Goal: Task Accomplishment & Management: Use online tool/utility

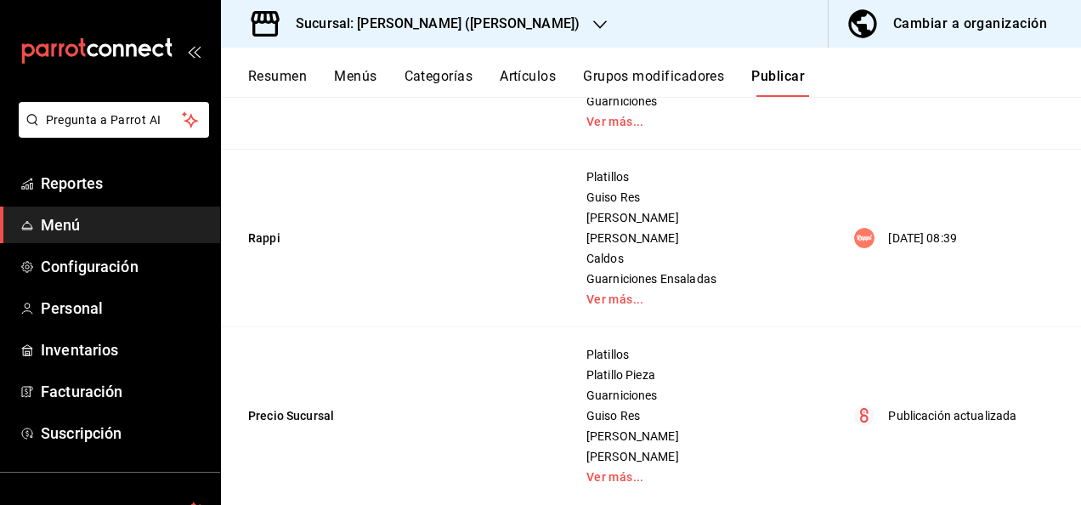
scroll to position [513, 0]
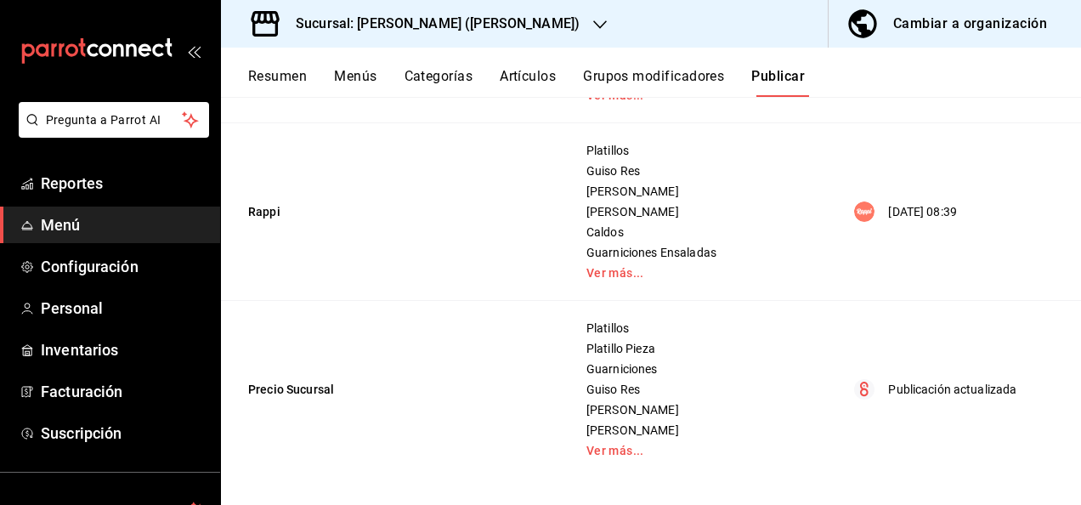
click at [262, 68] on button "Resumen" at bounding box center [277, 82] width 59 height 29
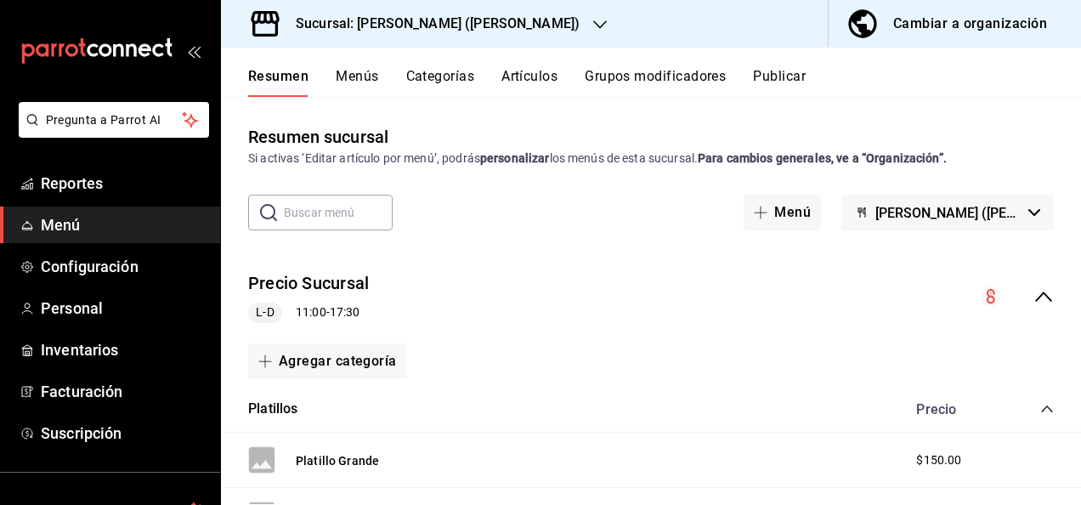
click at [1035, 296] on icon "collapse-menu-row" at bounding box center [1044, 296] width 20 height 20
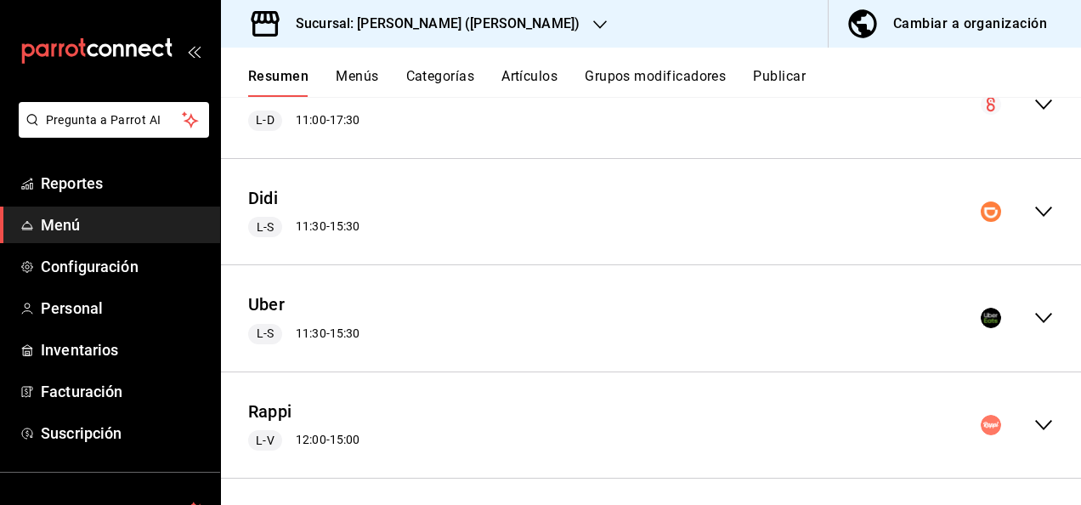
scroll to position [199, 0]
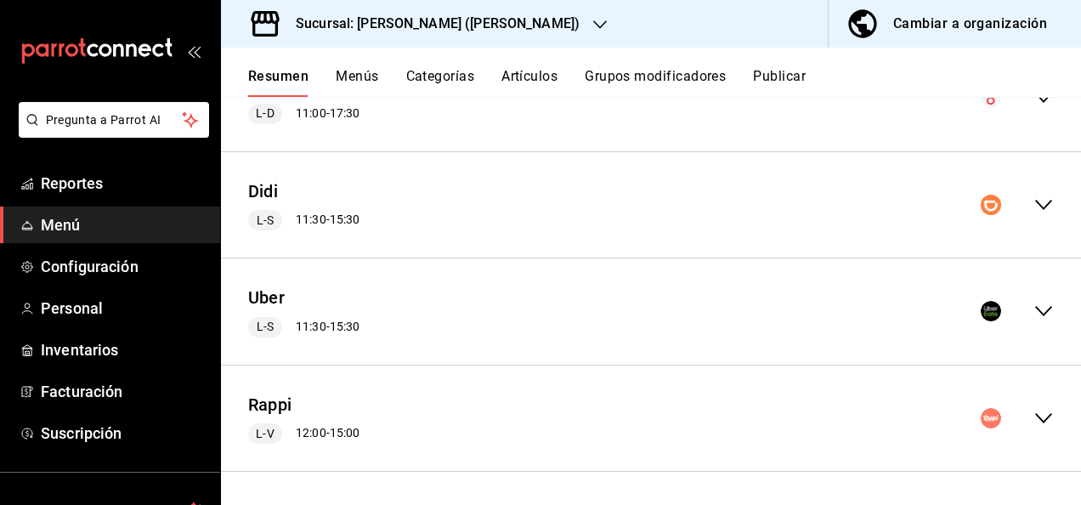
click at [1034, 420] on icon "collapse-menu-row" at bounding box center [1044, 418] width 20 height 20
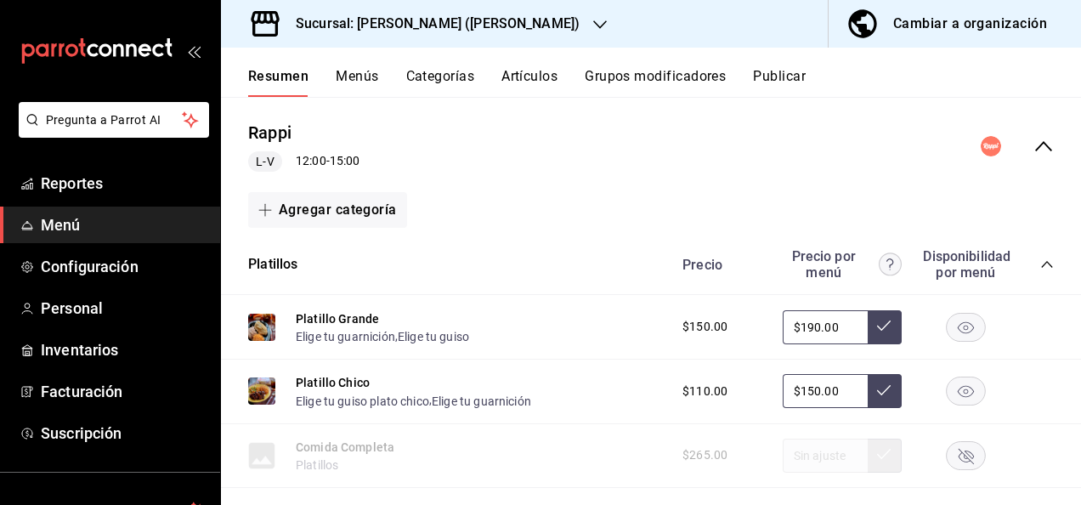
scroll to position [539, 0]
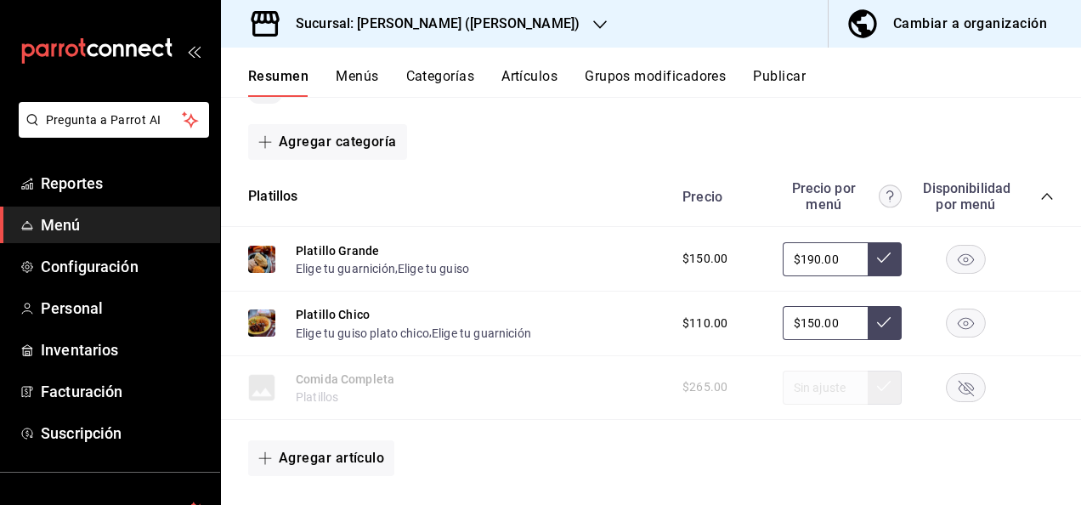
click at [1041, 196] on icon "collapse-category-row" at bounding box center [1048, 197] width 14 height 14
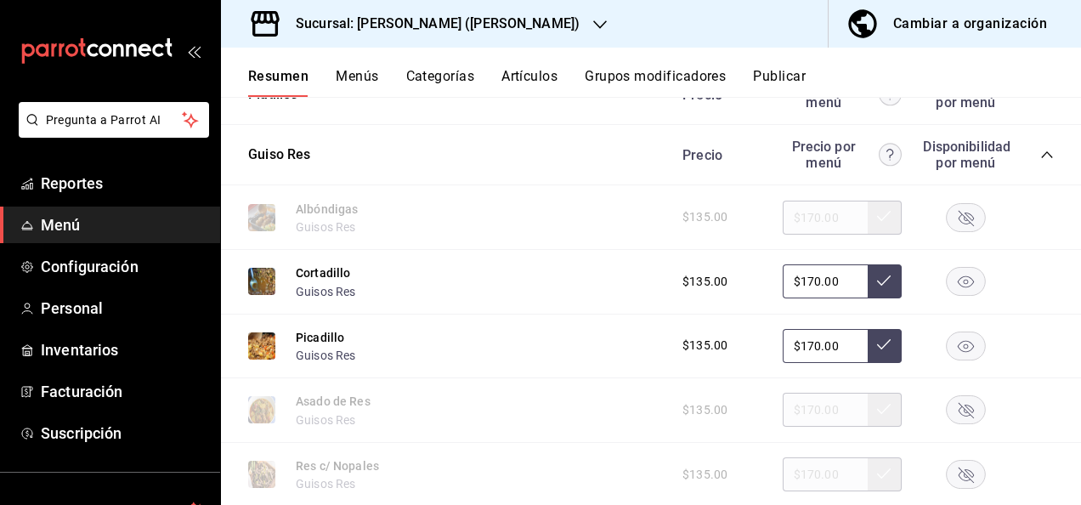
scroll to position [607, 0]
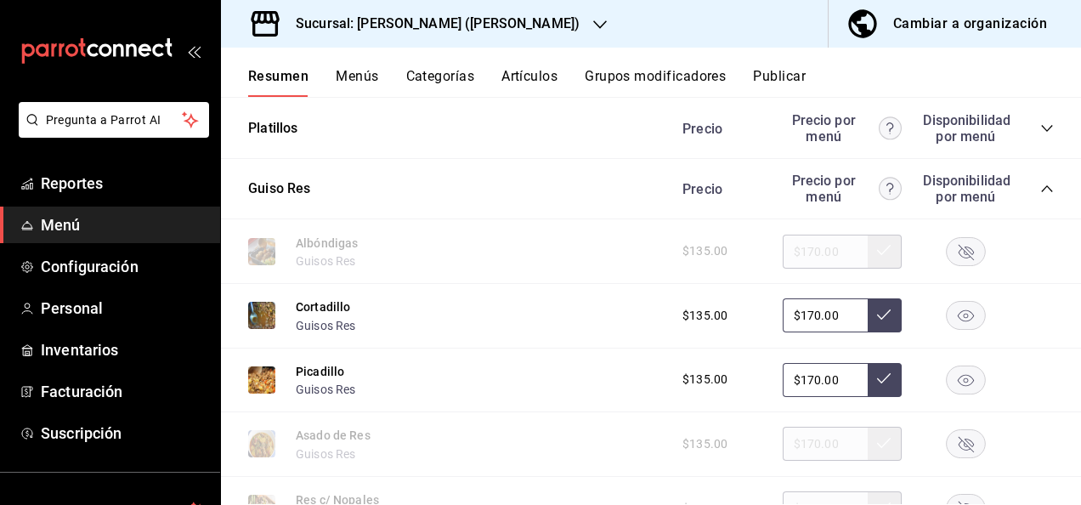
click at [1041, 189] on icon "collapse-category-row" at bounding box center [1048, 189] width 14 height 14
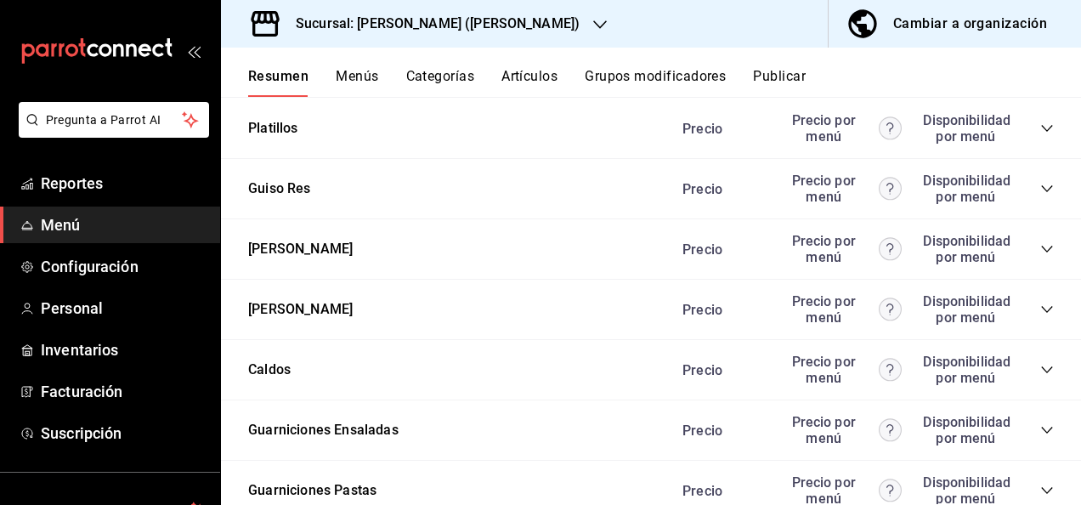
click at [1041, 247] on icon "collapse-category-row" at bounding box center [1048, 249] width 14 height 14
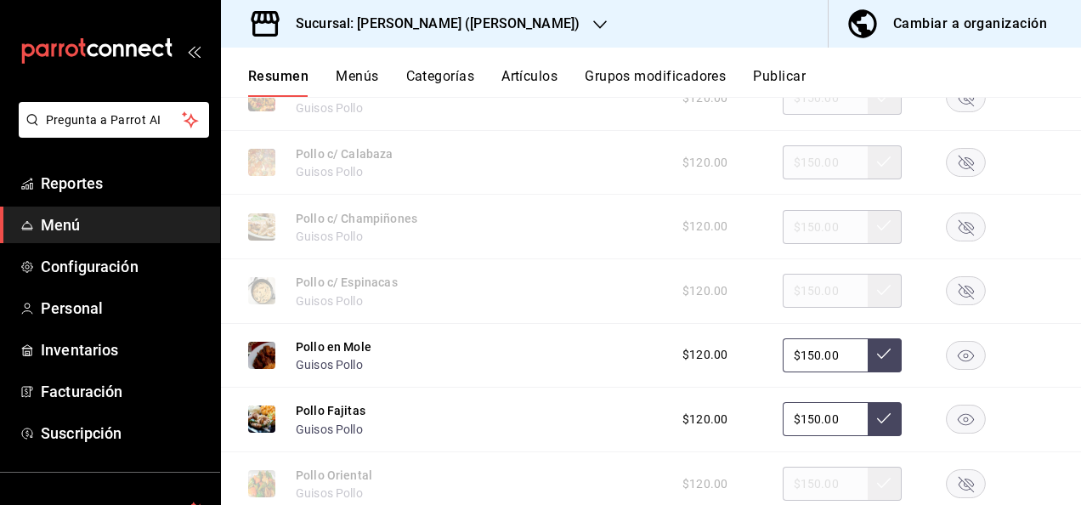
scroll to position [1015, 0]
click at [950, 221] on rect "button" at bounding box center [966, 225] width 39 height 28
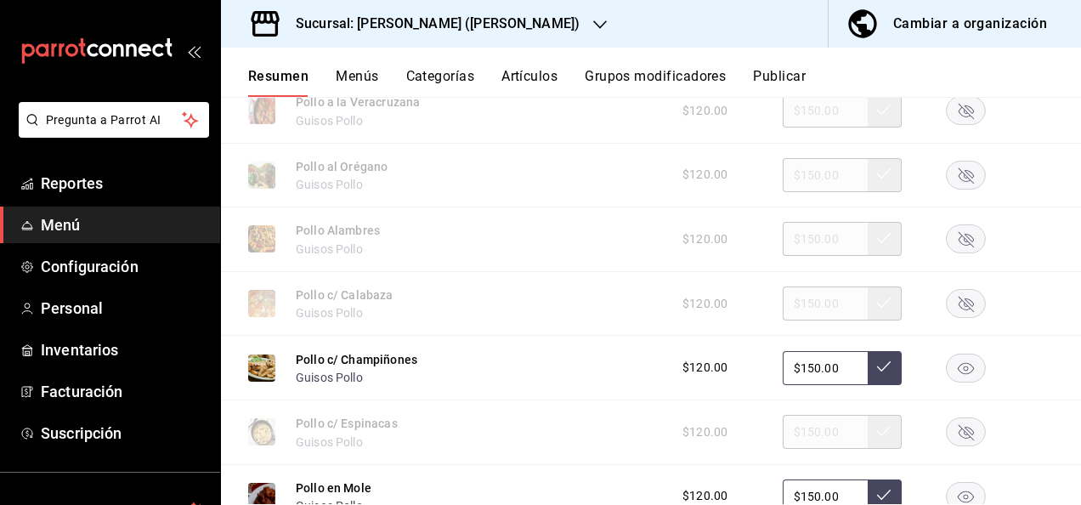
scroll to position [868, 0]
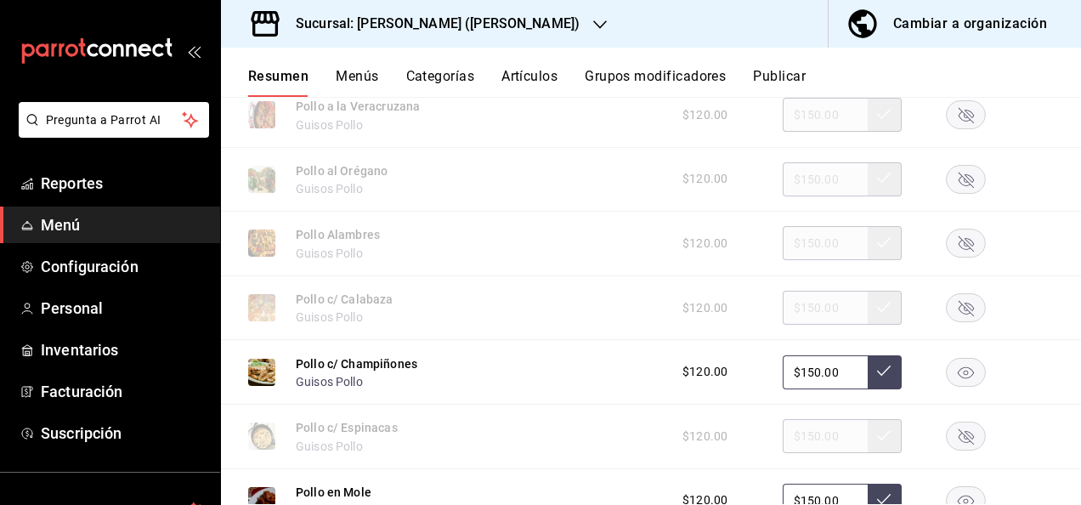
click at [952, 248] on rect "button" at bounding box center [966, 244] width 39 height 28
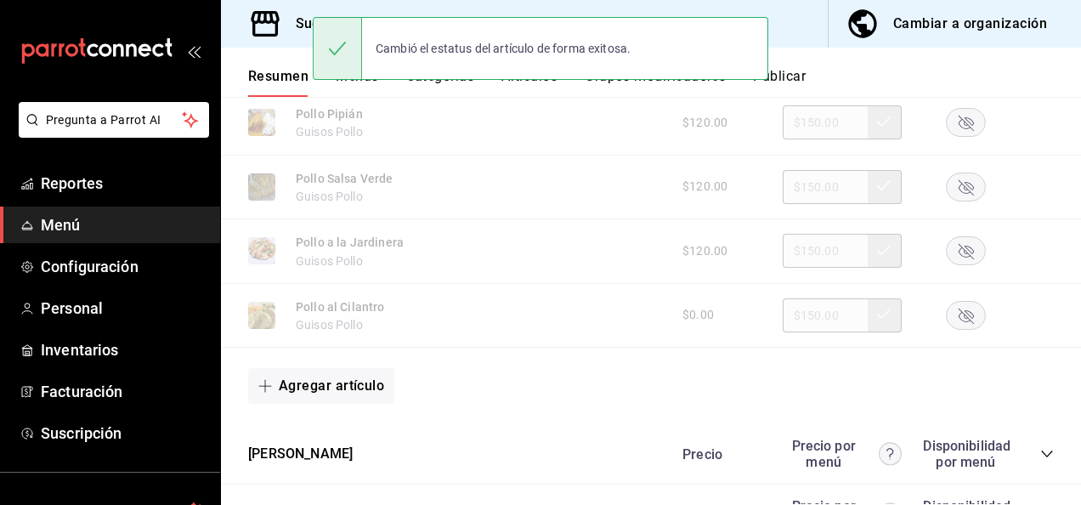
scroll to position [1650, 0]
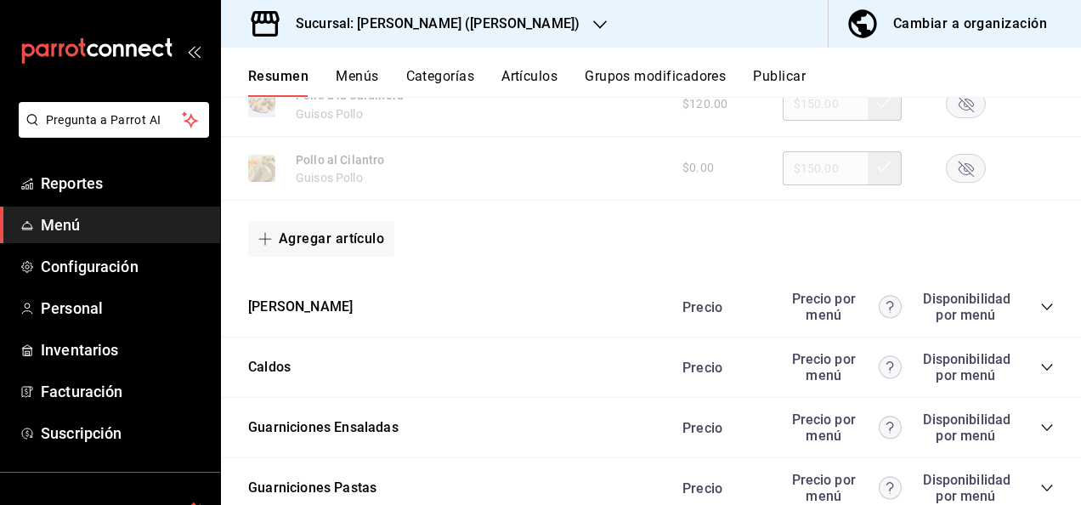
click at [1041, 304] on icon "collapse-category-row" at bounding box center [1048, 307] width 14 height 14
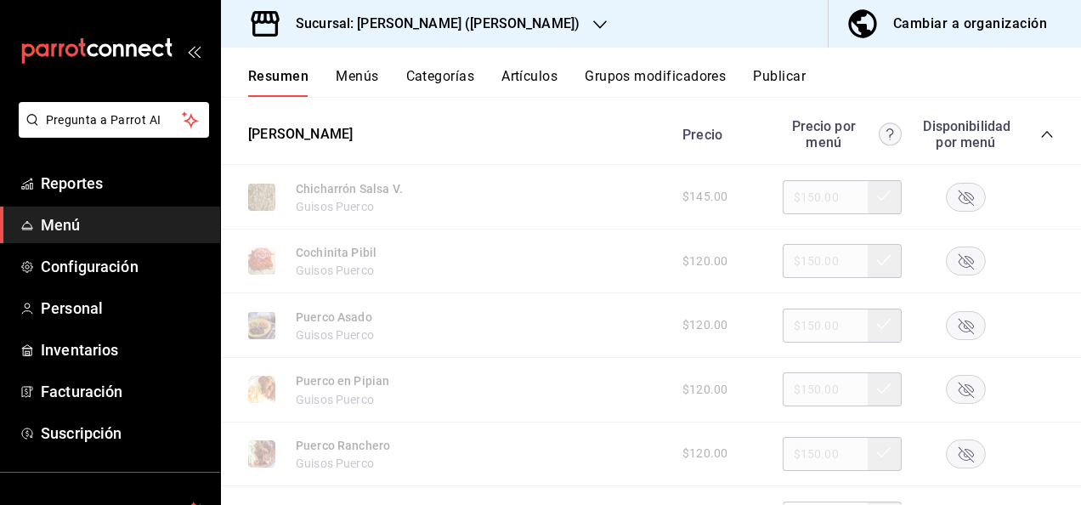
scroll to position [1854, 0]
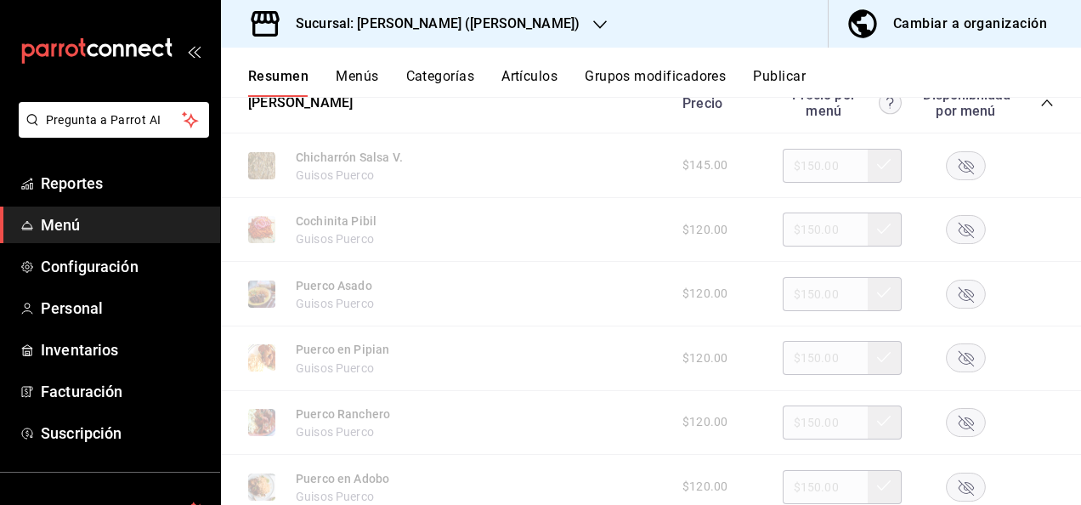
click at [959, 174] on rect "button" at bounding box center [966, 165] width 39 height 28
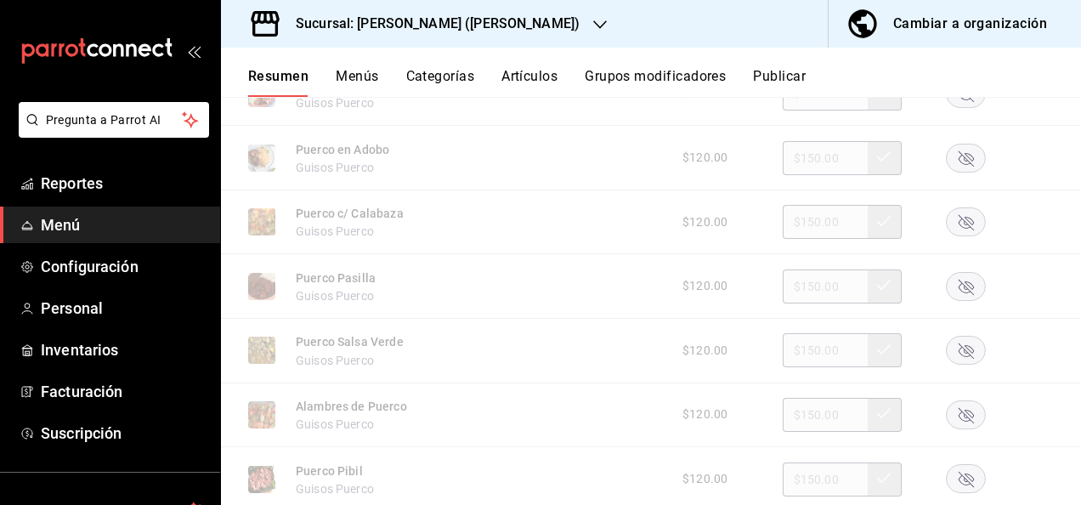
scroll to position [2194, 0]
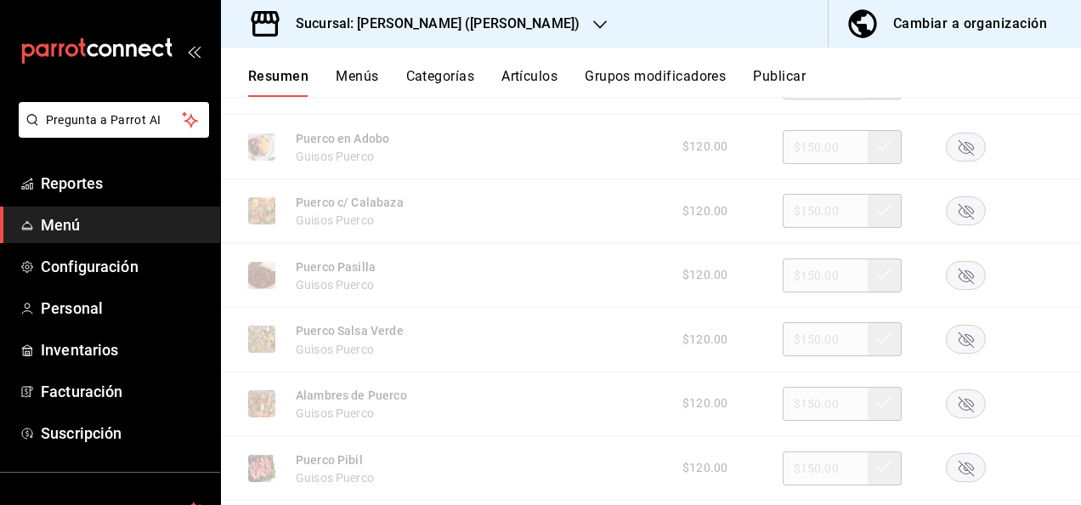
click at [950, 283] on rect "button" at bounding box center [966, 275] width 39 height 28
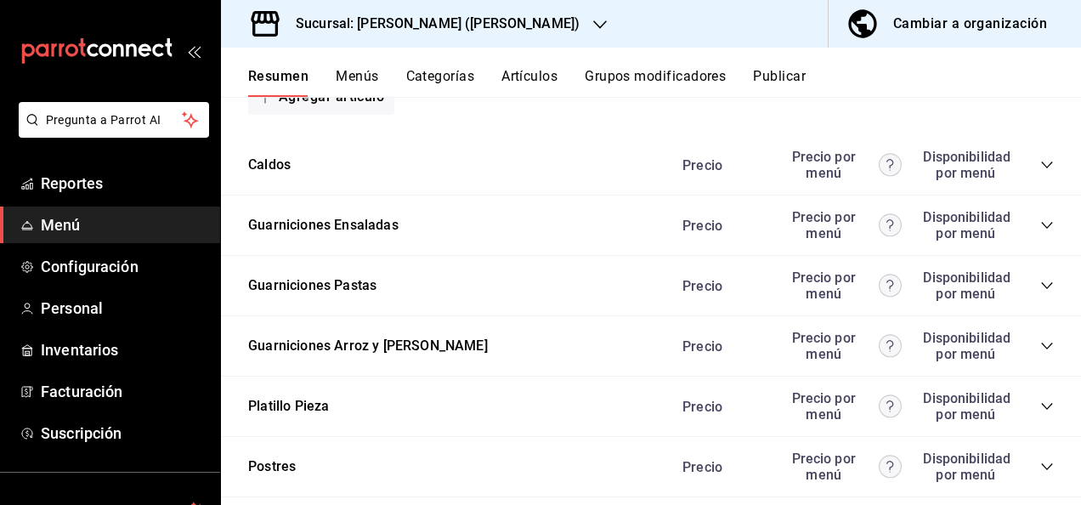
scroll to position [2783, 0]
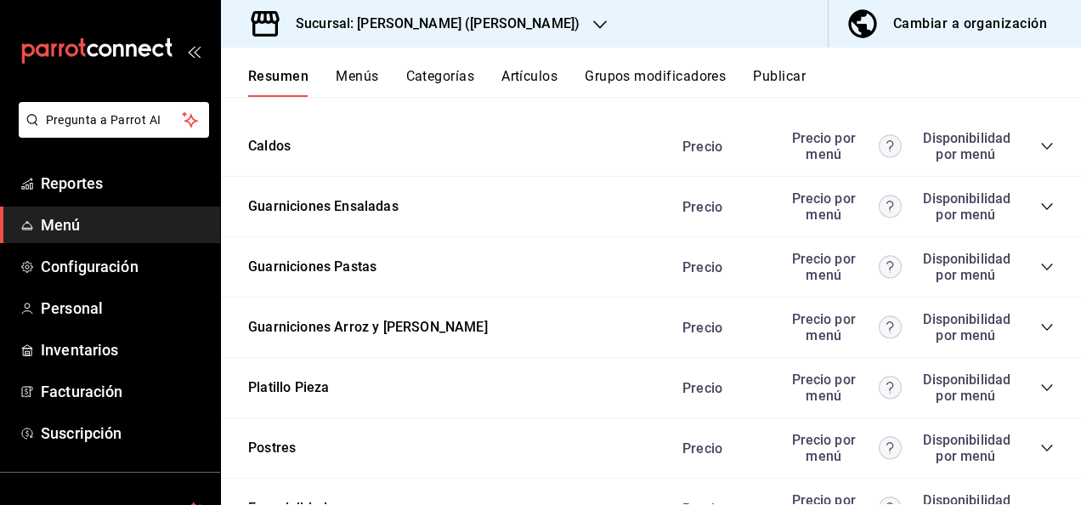
click at [1041, 274] on icon "collapse-category-row" at bounding box center [1048, 267] width 14 height 14
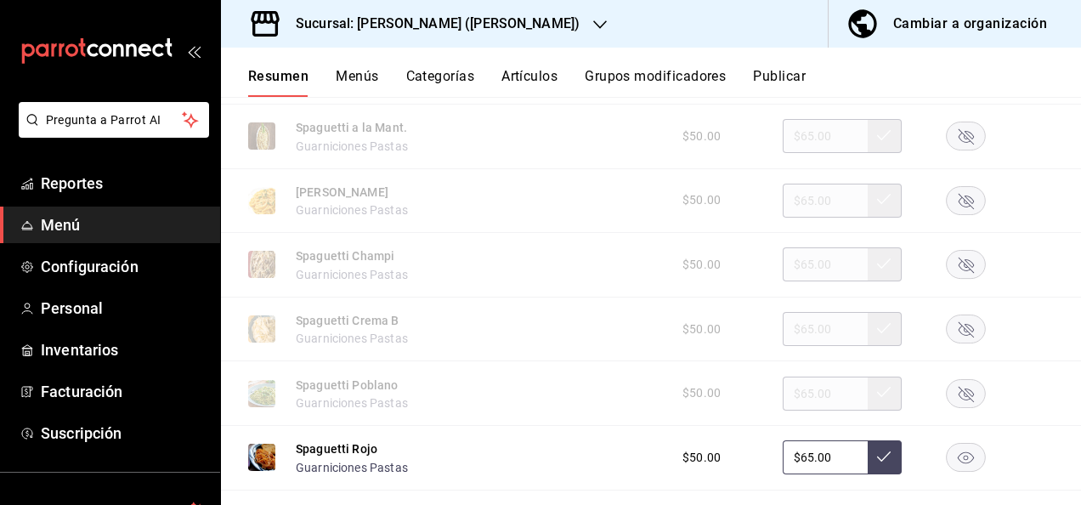
scroll to position [3021, 0]
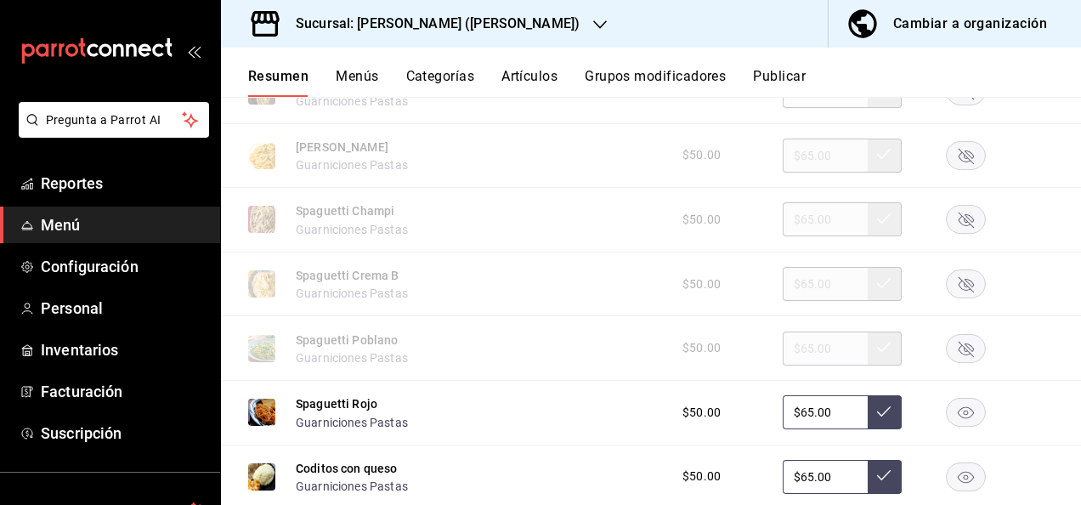
click at [956, 360] on rect "button" at bounding box center [966, 348] width 39 height 28
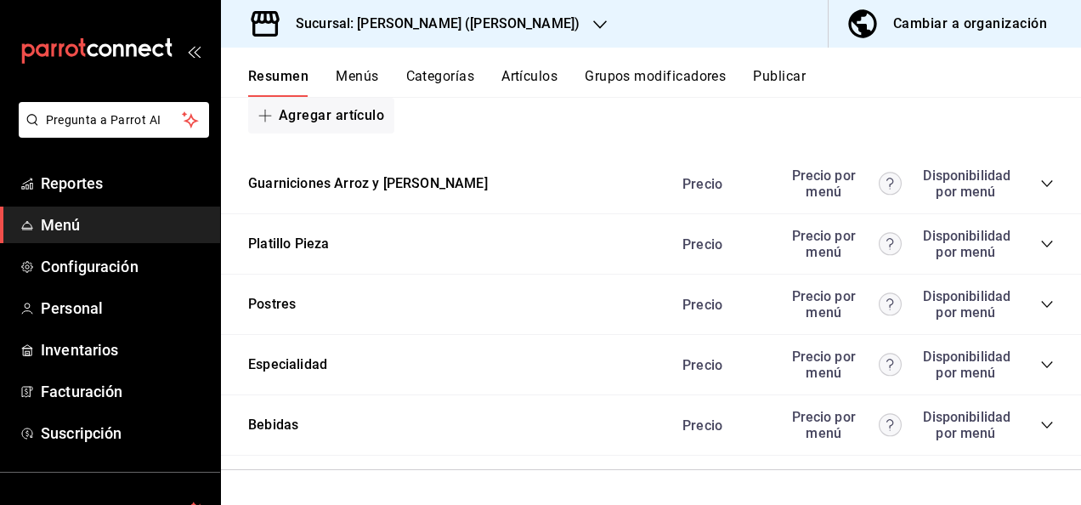
scroll to position [3465, 0]
click at [790, 77] on button "Publicar" at bounding box center [779, 82] width 53 height 29
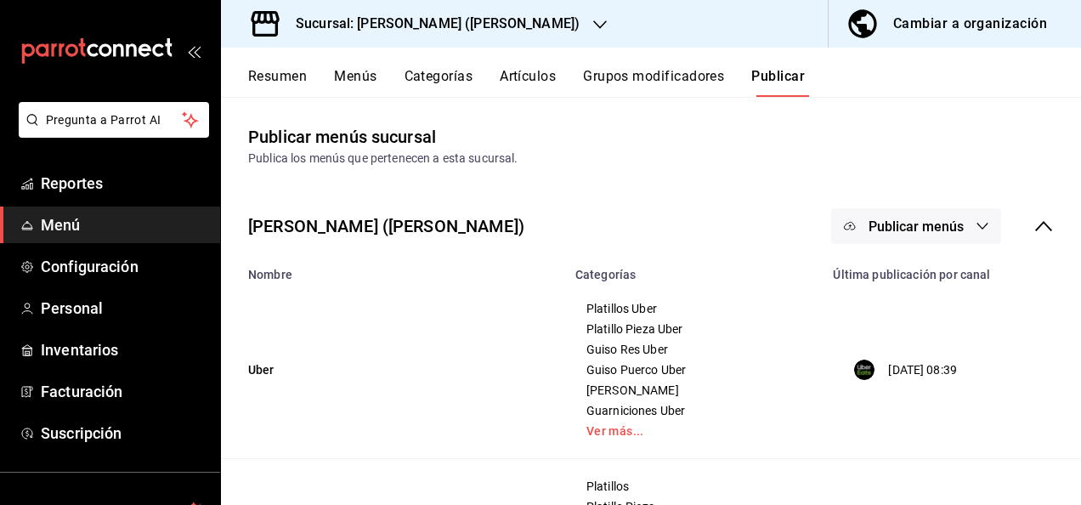
click at [978, 225] on icon "button" at bounding box center [983, 226] width 11 height 7
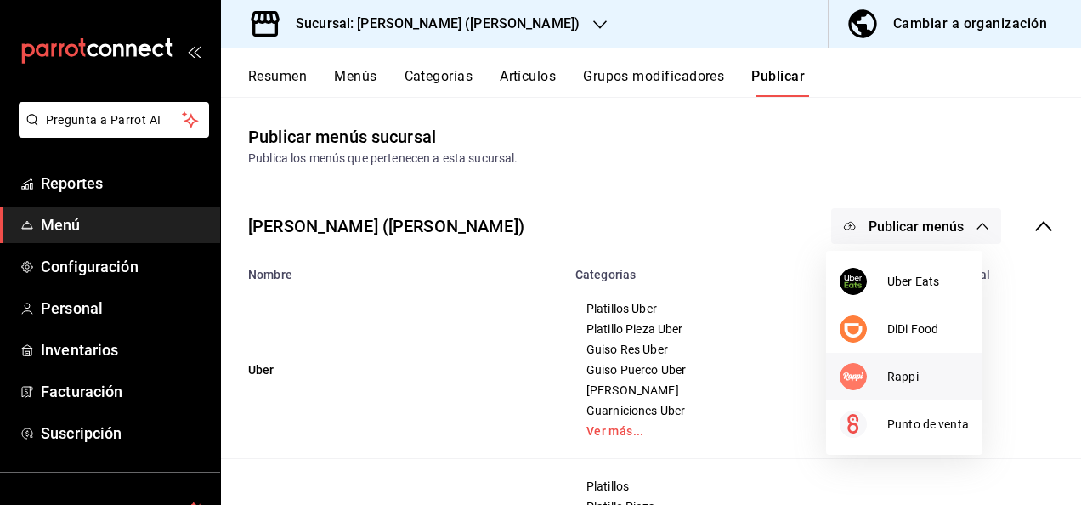
click at [911, 371] on span "Rappi" at bounding box center [929, 377] width 82 height 18
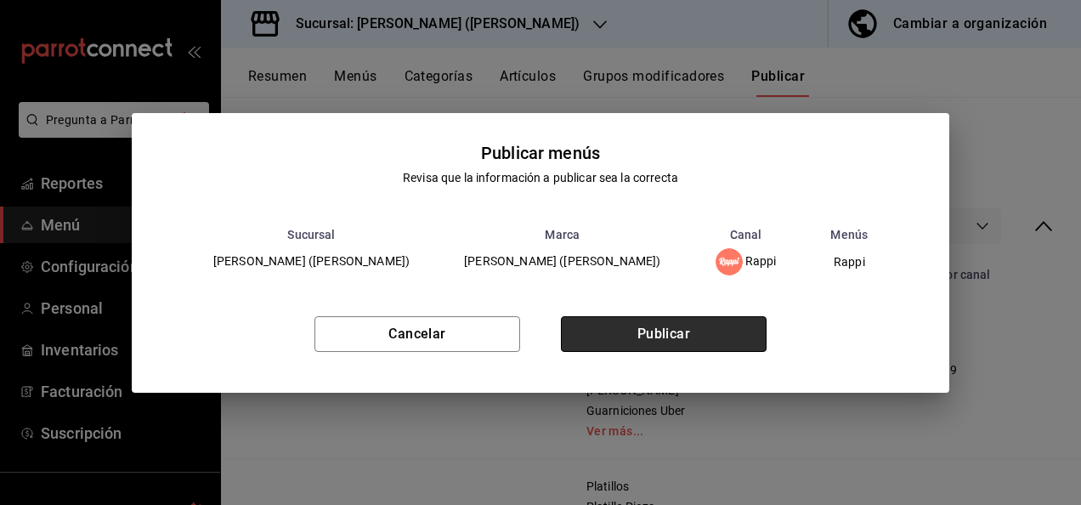
click at [695, 337] on button "Publicar" at bounding box center [664, 334] width 206 height 36
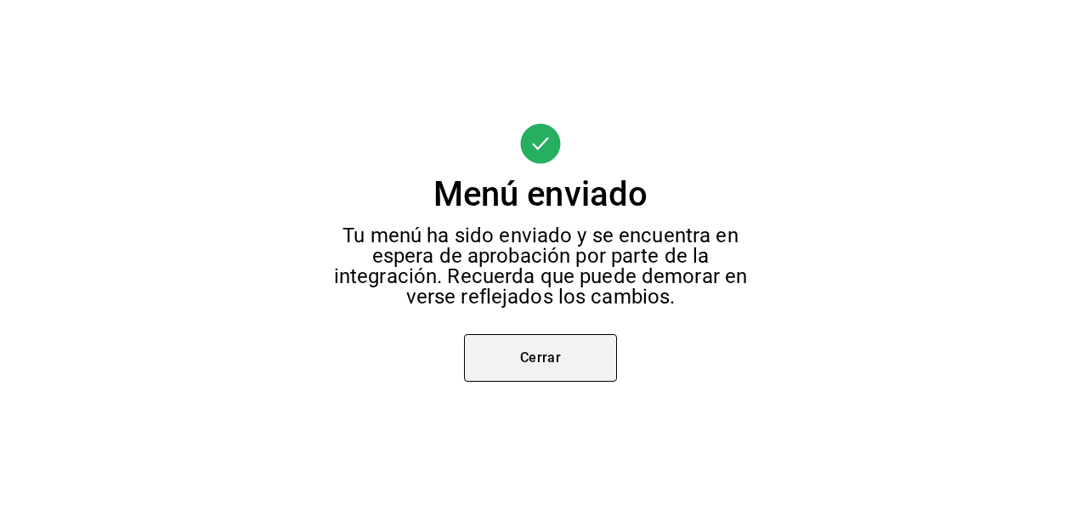
click at [584, 343] on button "Cerrar" at bounding box center [540, 358] width 153 height 48
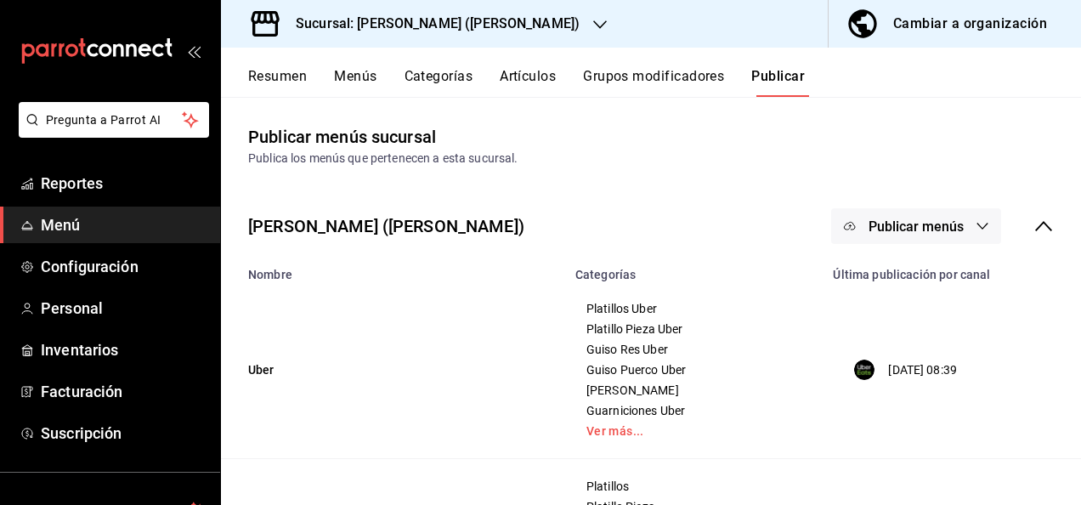
click at [277, 75] on button "Resumen" at bounding box center [277, 82] width 59 height 29
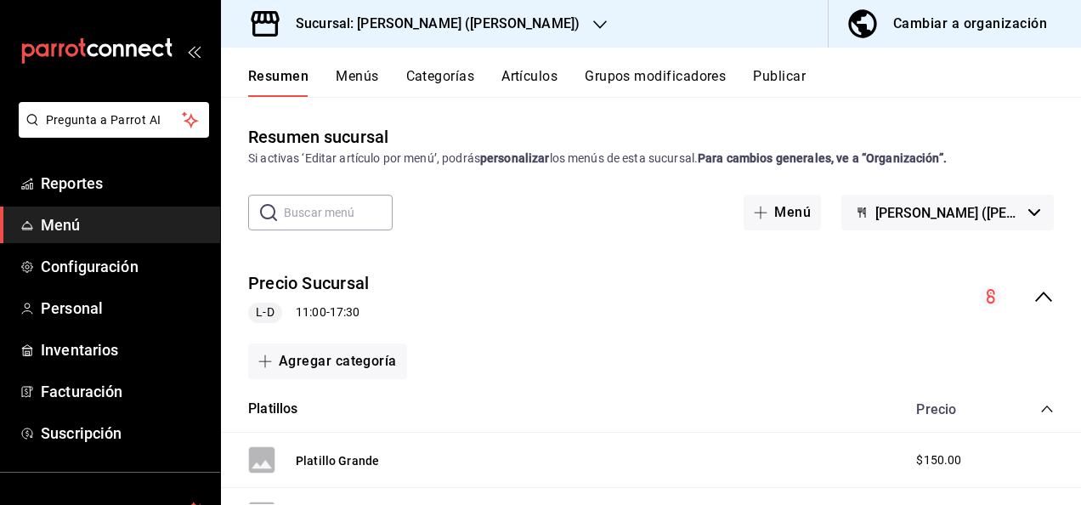
click at [1041, 410] on icon "collapse-category-row" at bounding box center [1048, 409] width 14 height 14
